Goal: Transaction & Acquisition: Purchase product/service

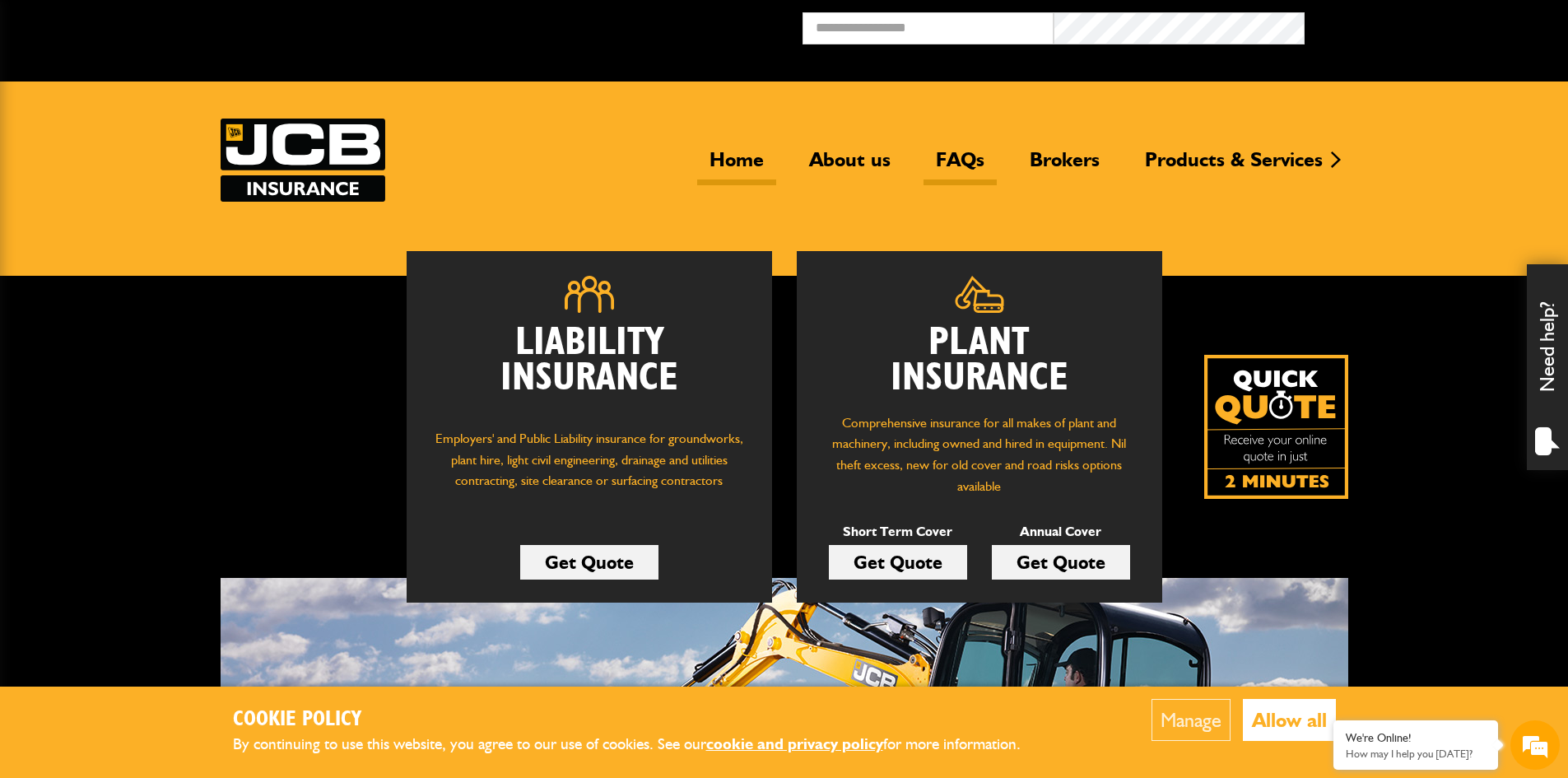
click at [969, 154] on link "FAQs" at bounding box center [960, 166] width 74 height 38
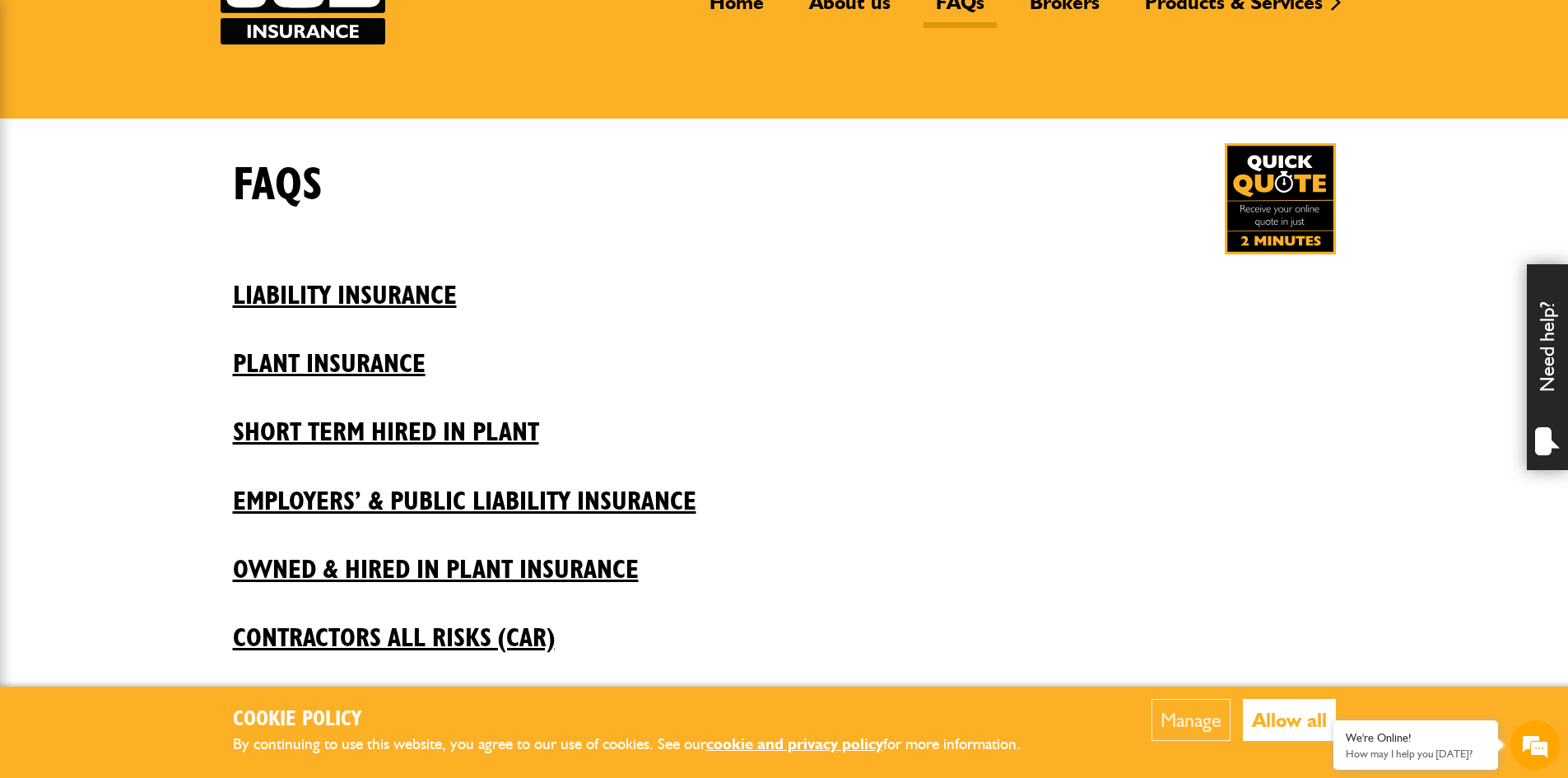
scroll to position [165, 0]
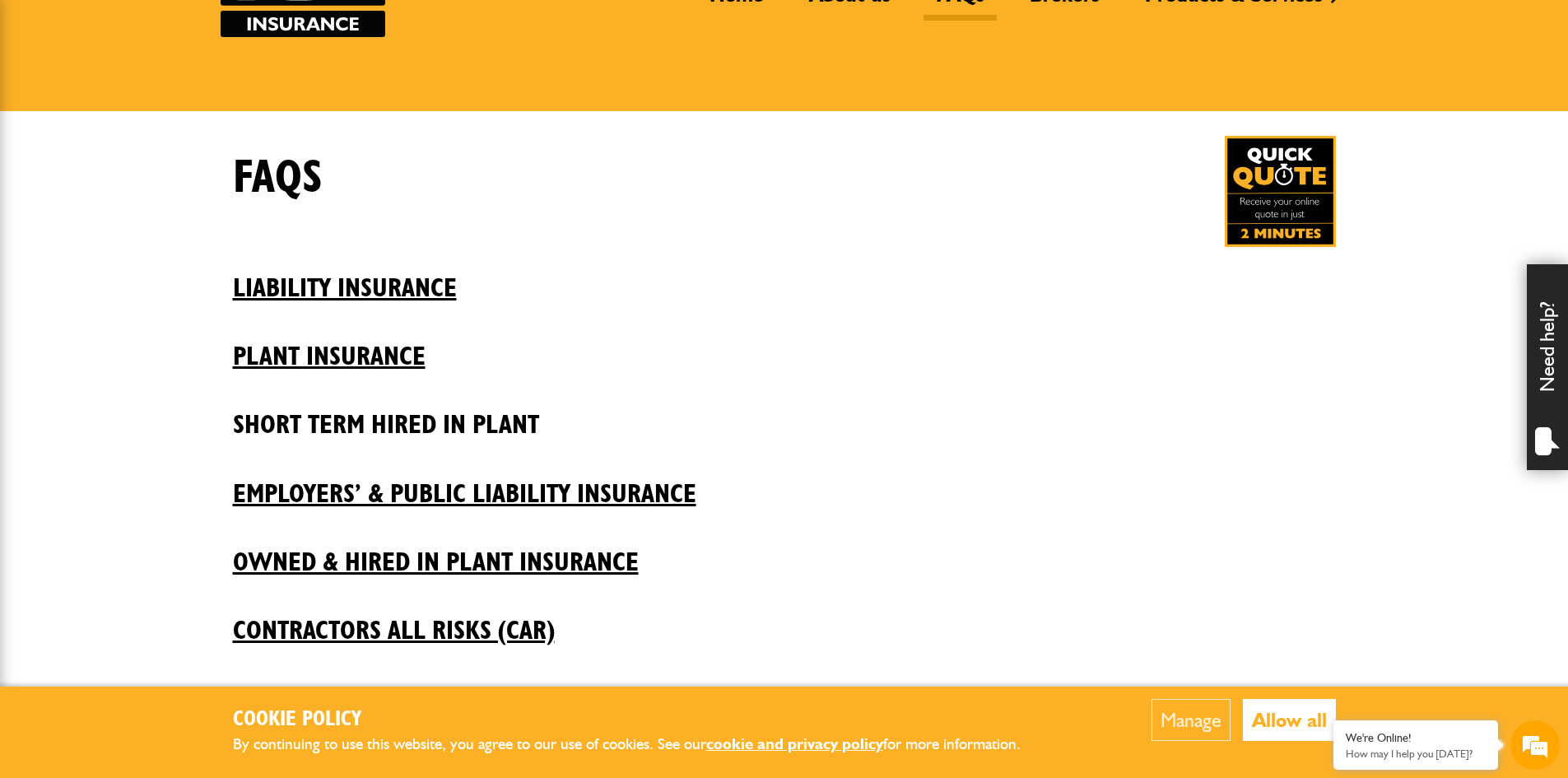
click at [512, 418] on h2 "Short Term Hired In Plant" at bounding box center [784, 413] width 1103 height 56
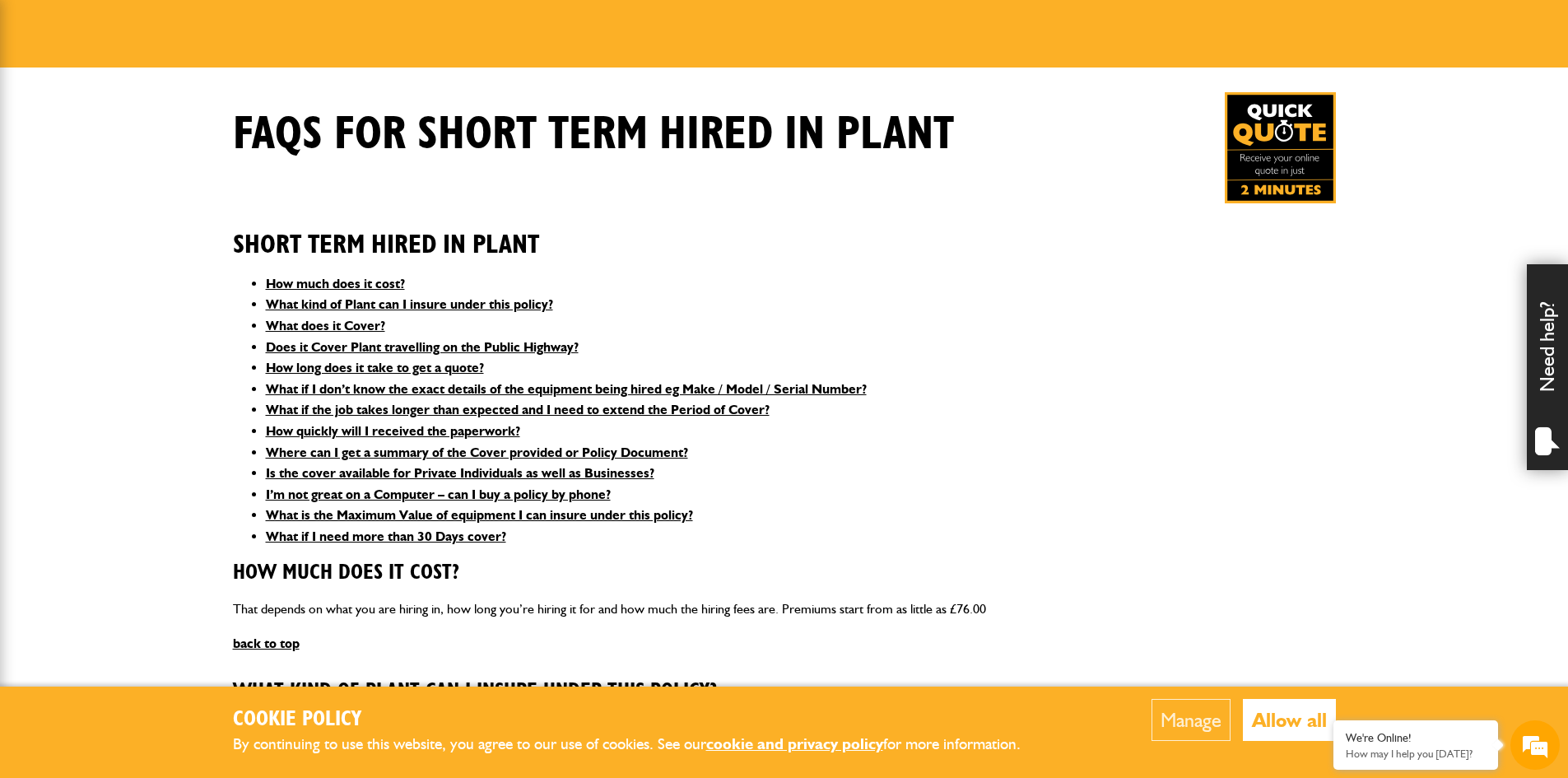
scroll to position [165, 0]
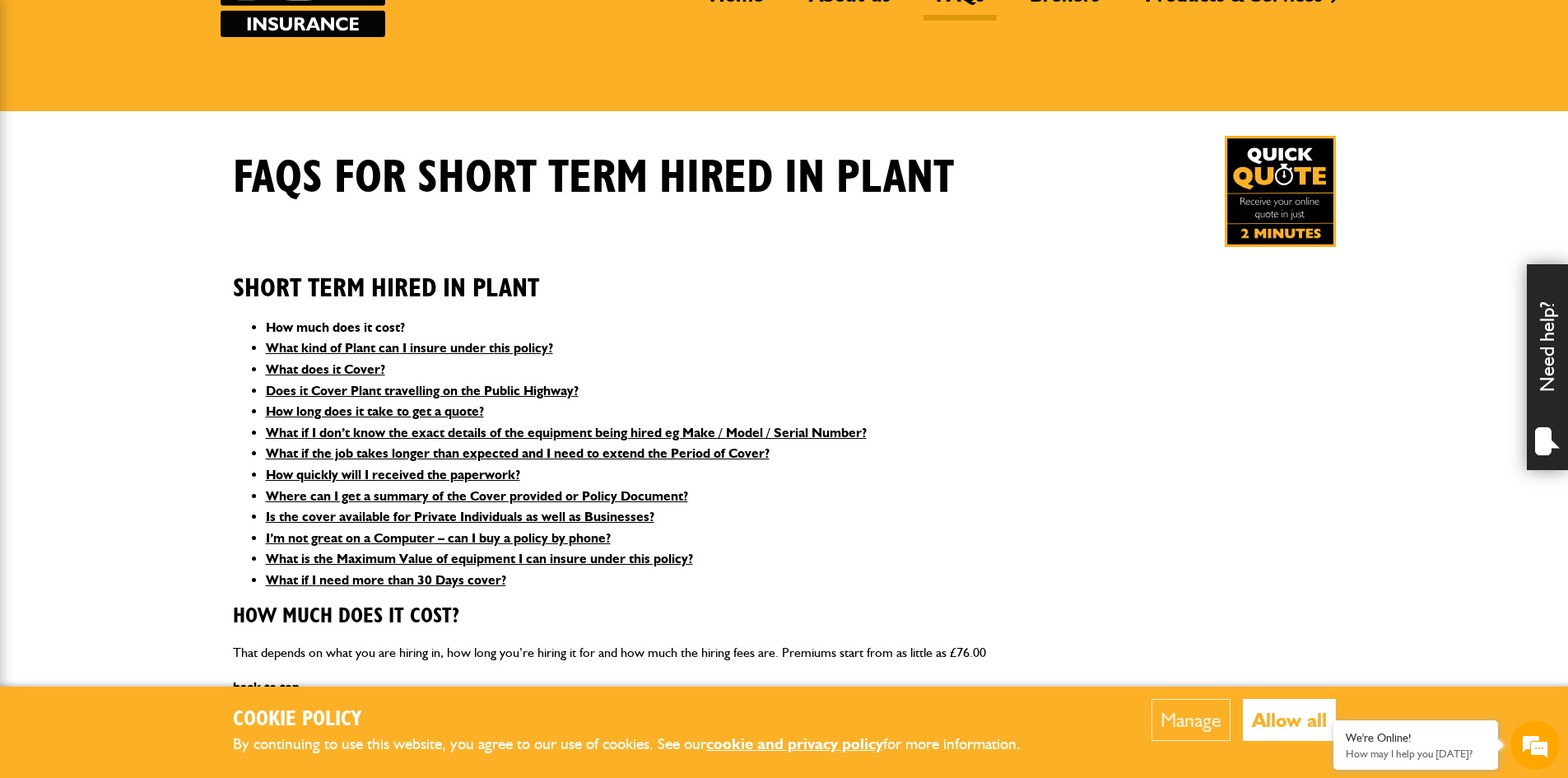
click at [375, 328] on link "How much does it cost?" at bounding box center [335, 327] width 139 height 16
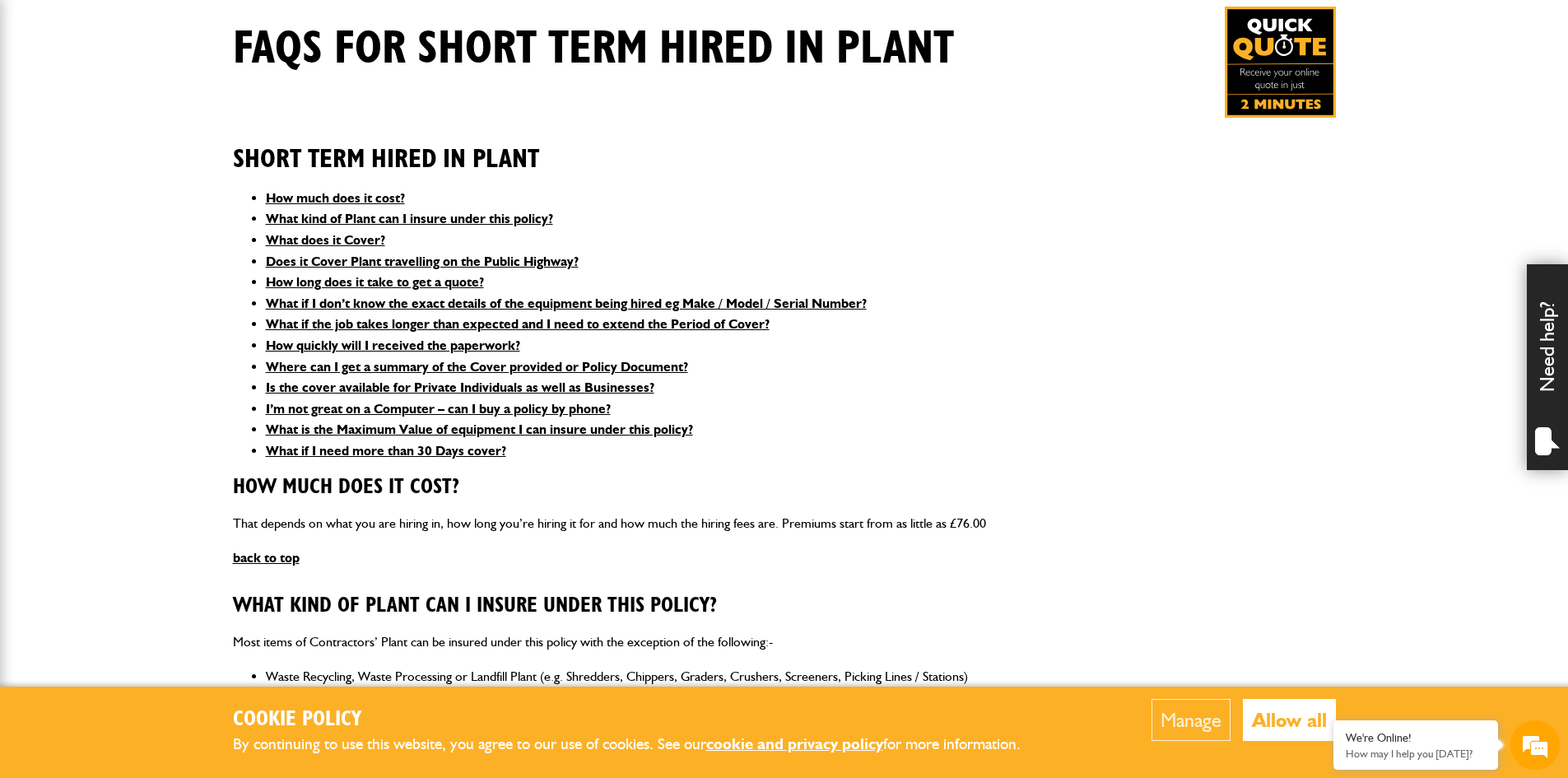
scroll to position [275, 0]
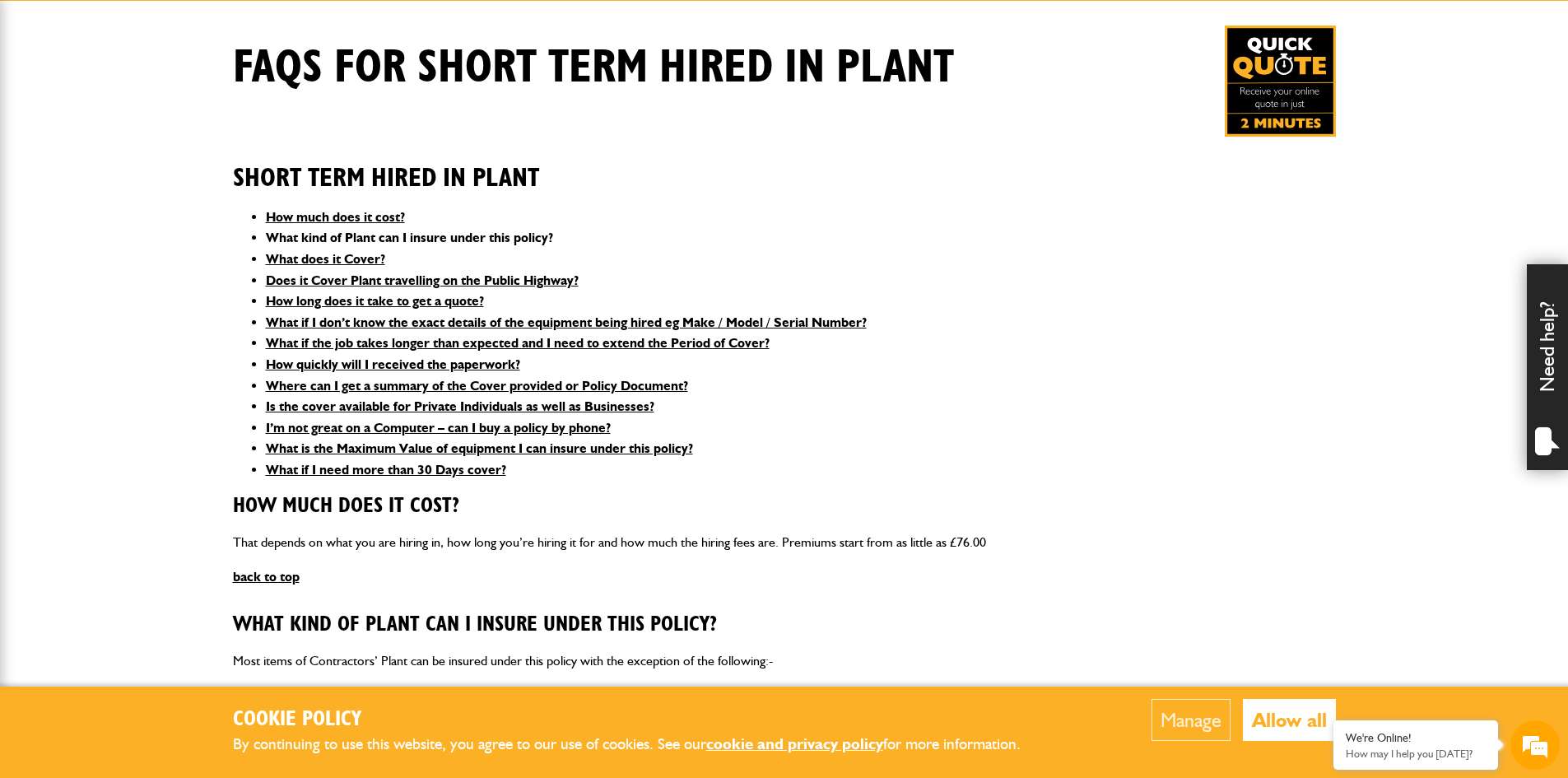
click at [427, 231] on link "What kind of Plant can I insure under this policy?" at bounding box center [409, 238] width 287 height 16
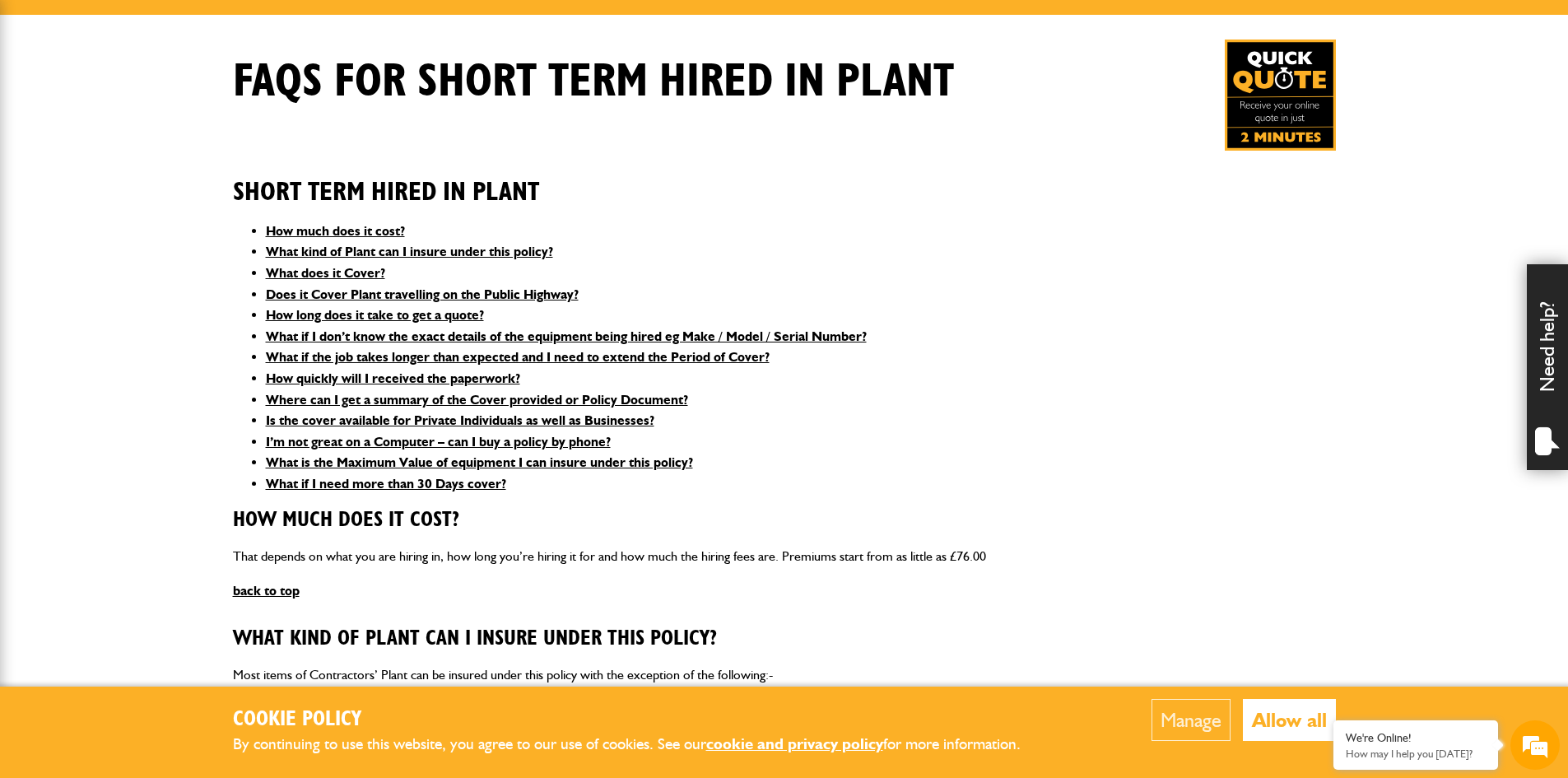
scroll to position [0, 0]
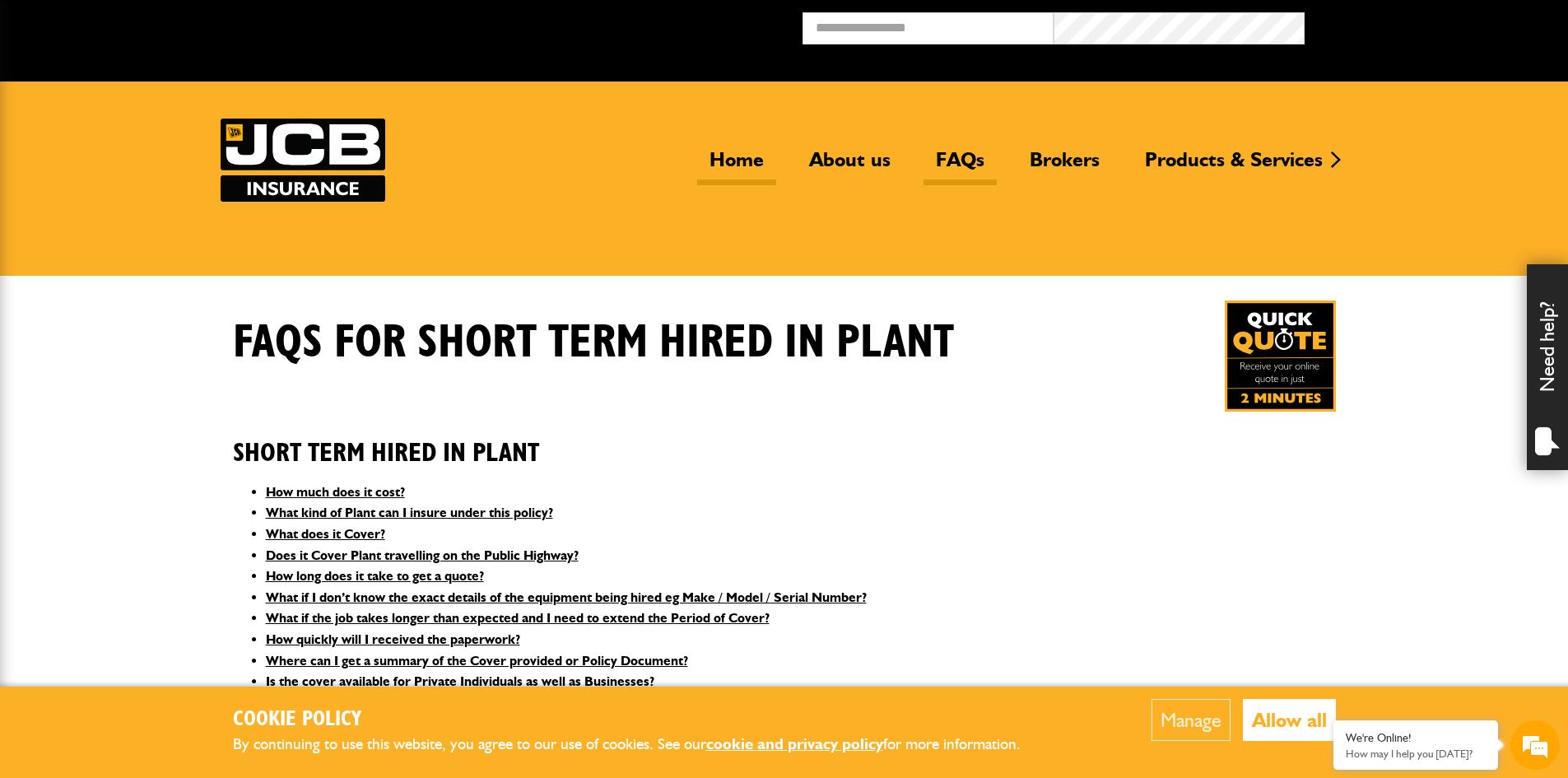
click at [747, 160] on link "Home" at bounding box center [736, 166] width 79 height 38
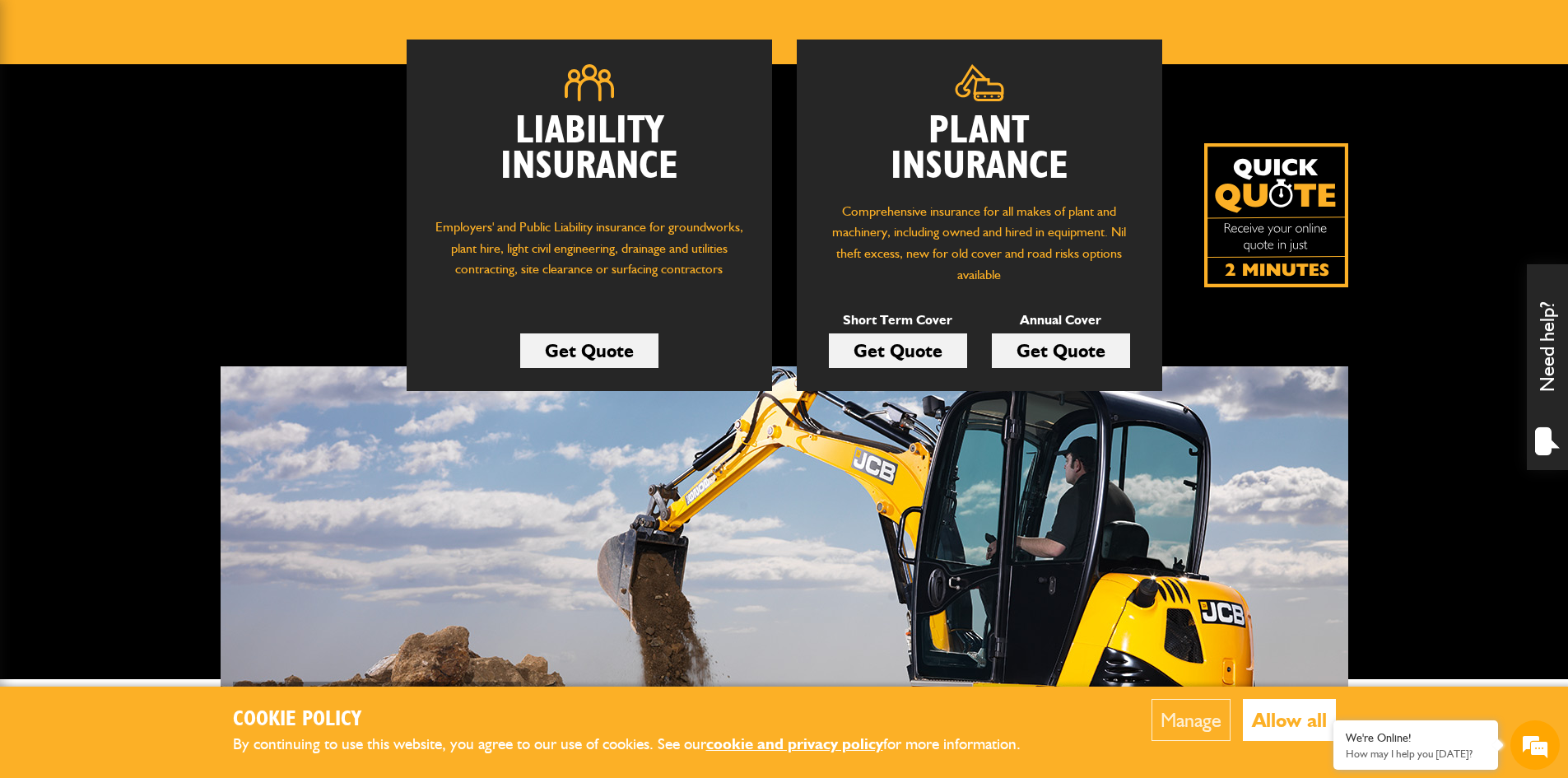
scroll to position [247, 0]
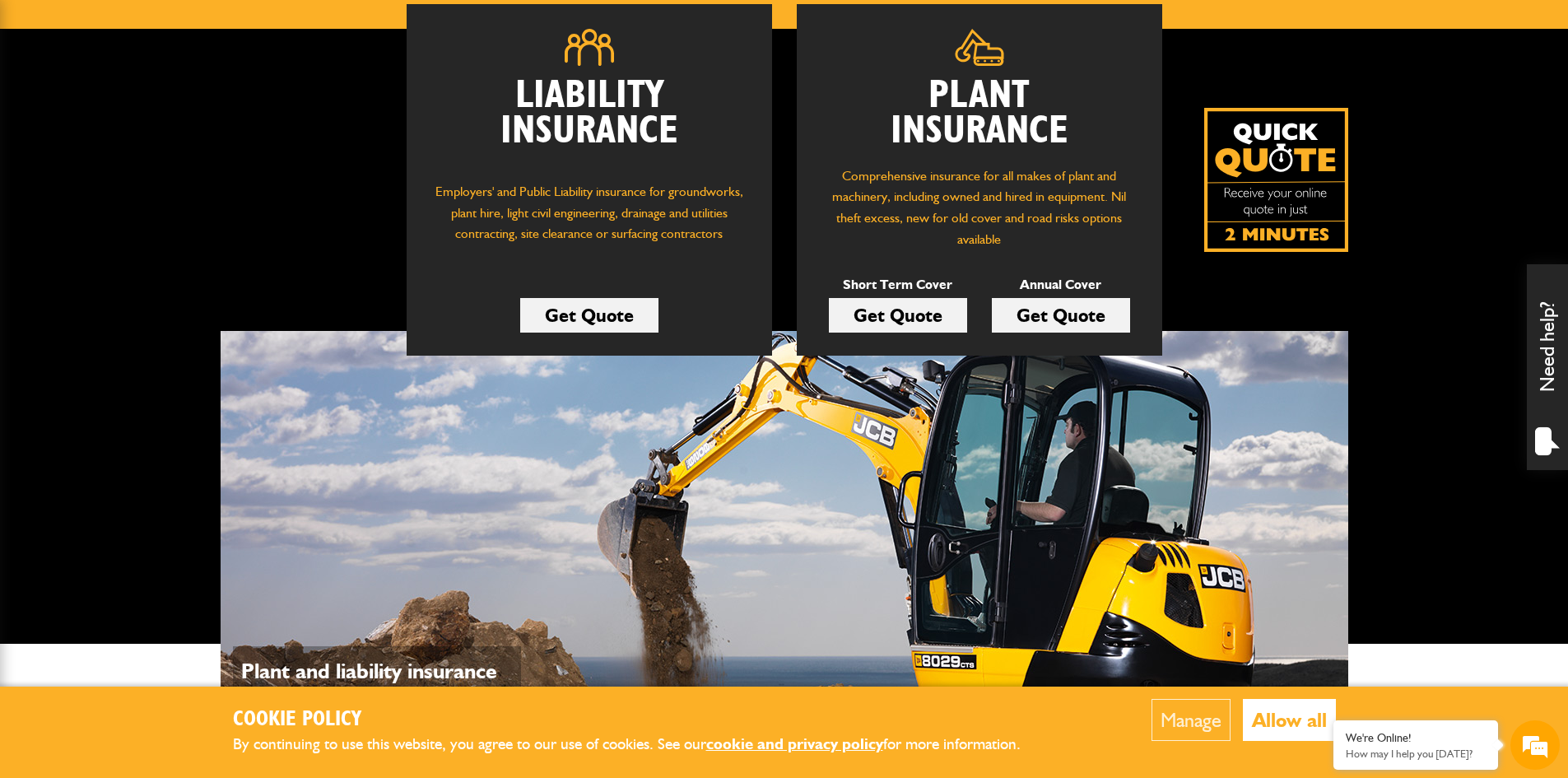
click at [919, 313] on link "Get Quote" at bounding box center [898, 315] width 138 height 35
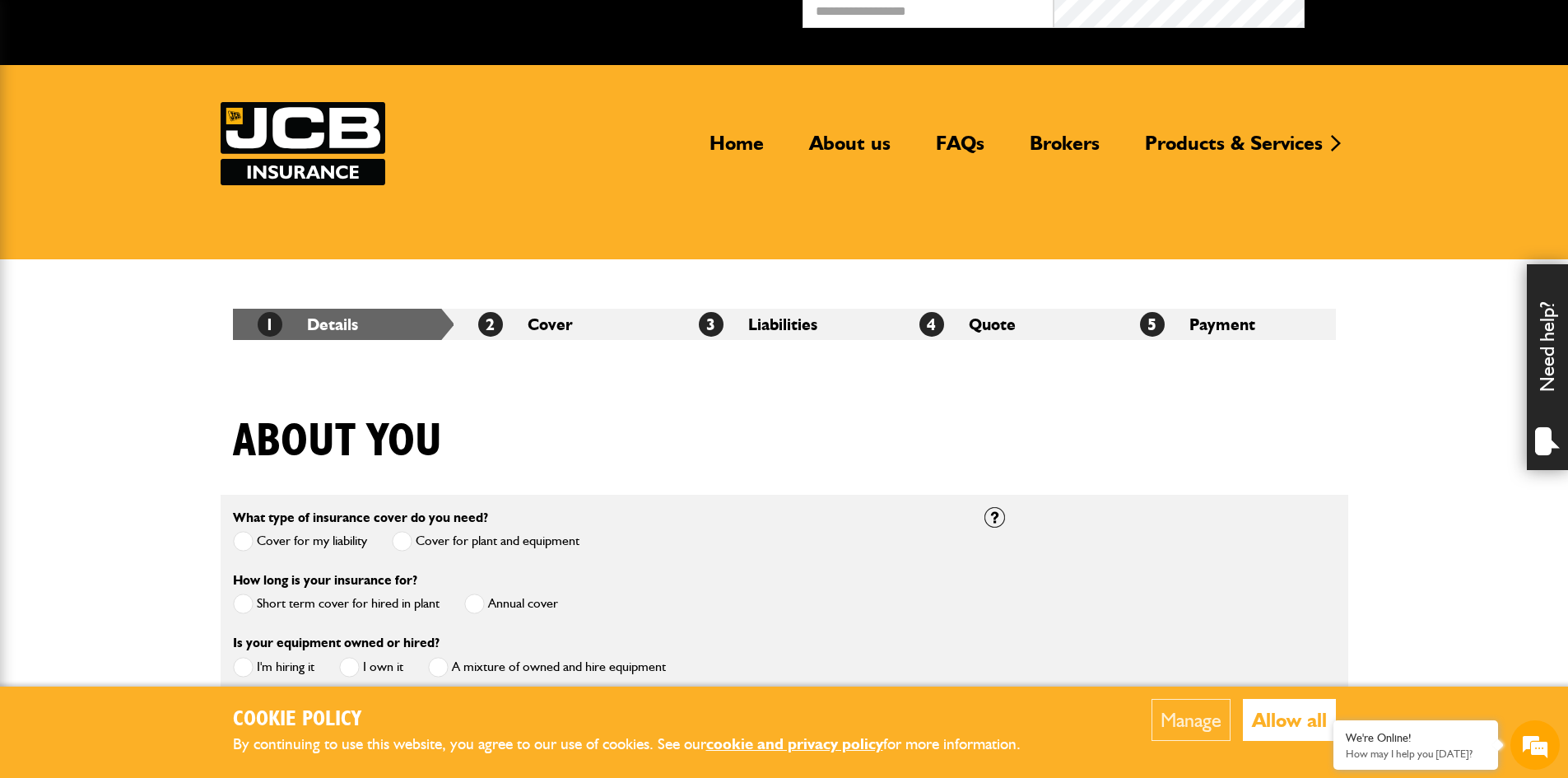
scroll to position [247, 0]
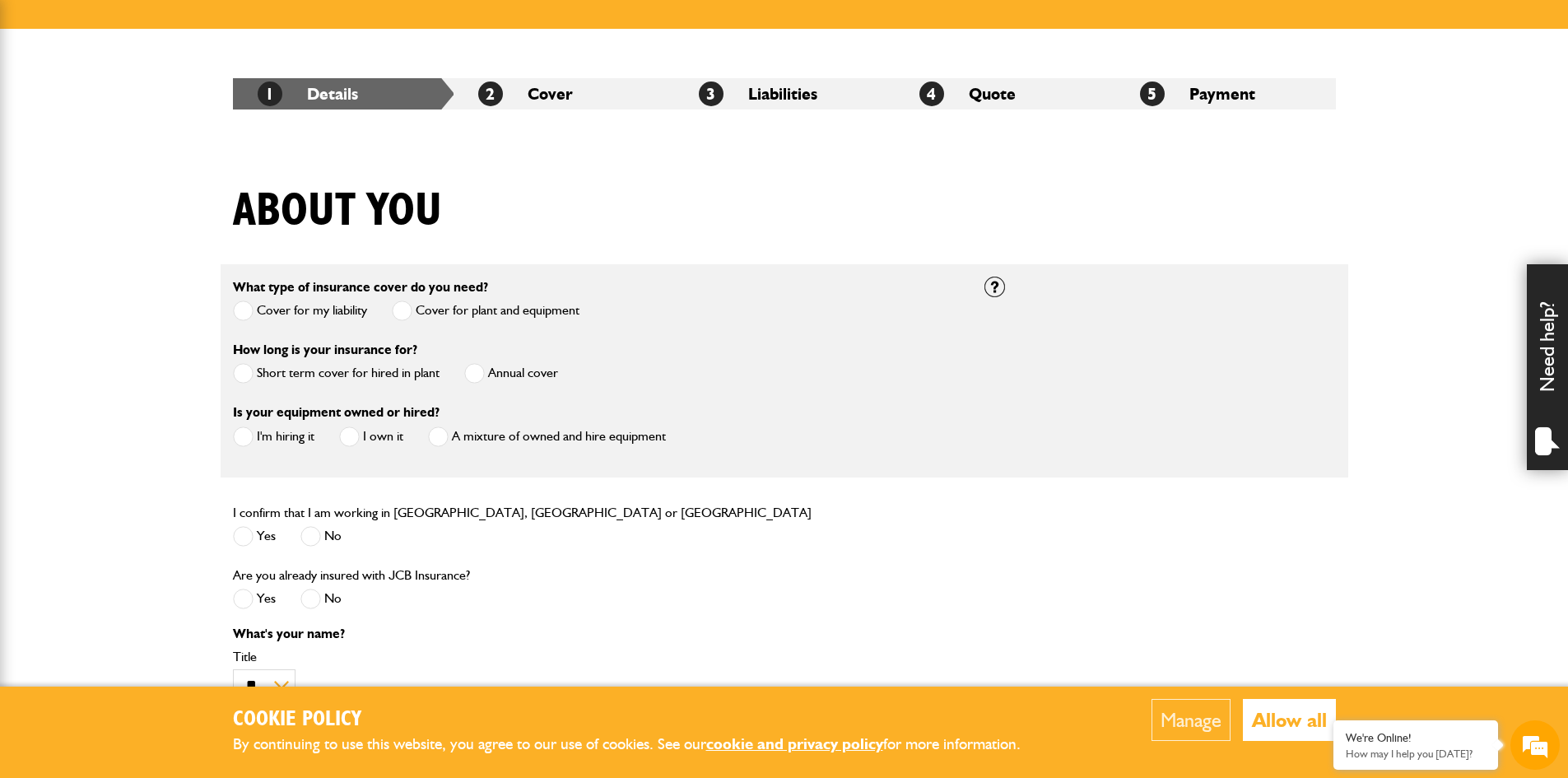
click at [242, 373] on span at bounding box center [243, 373] width 21 height 21
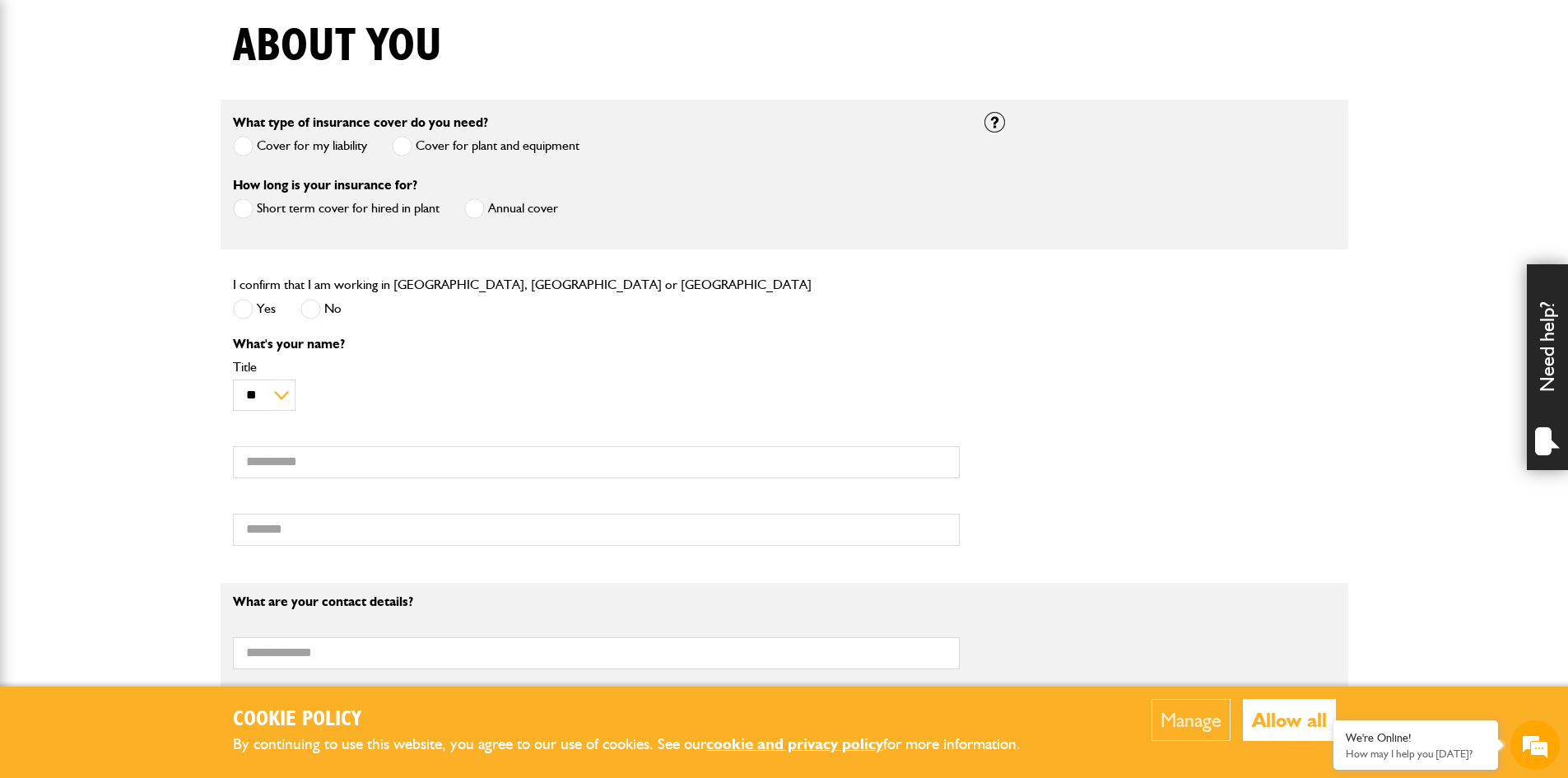
scroll to position [0, 0]
click at [246, 307] on span at bounding box center [243, 308] width 21 height 21
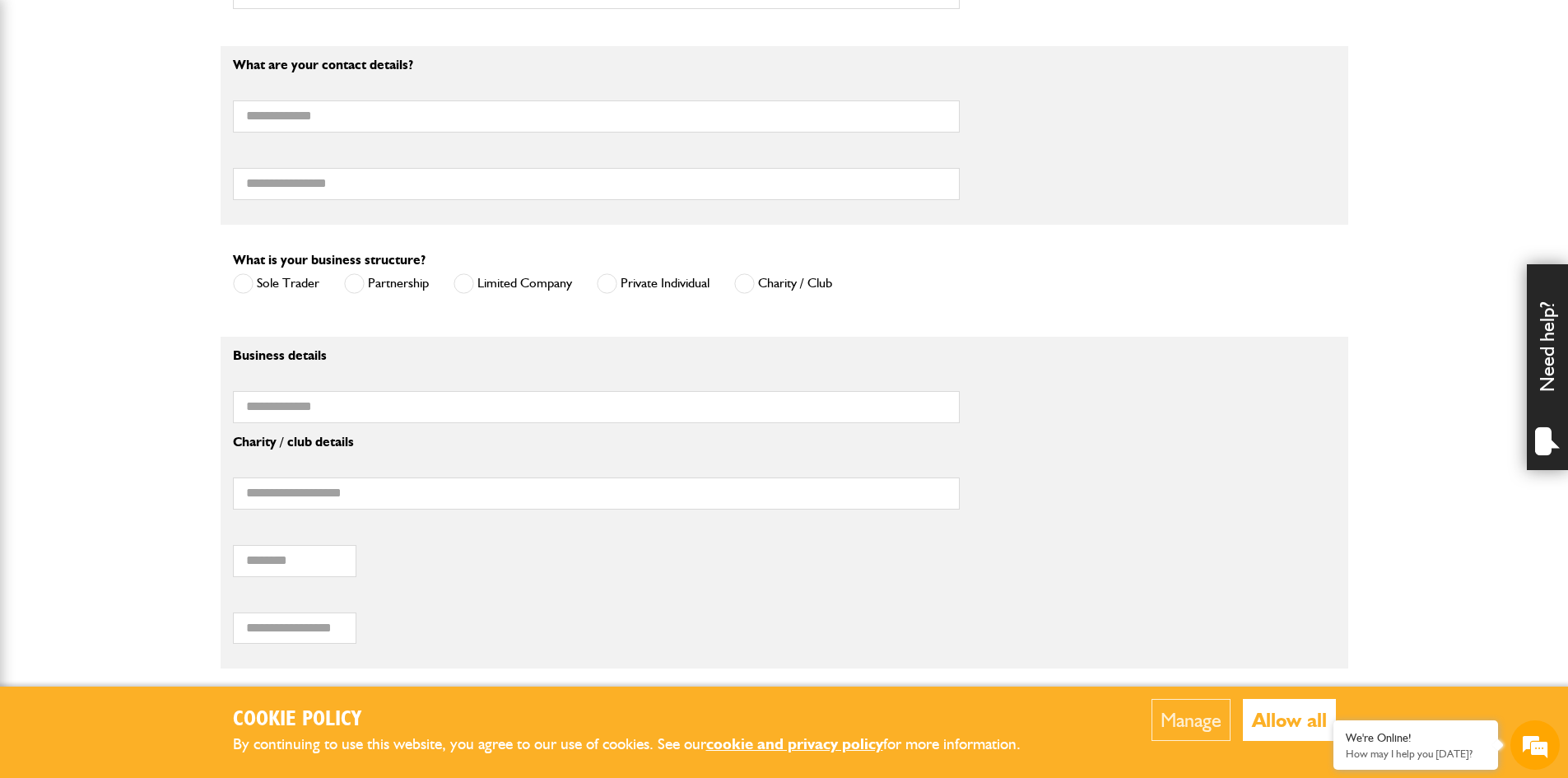
scroll to position [1070, 0]
